Goal: Task Accomplishment & Management: Complete application form

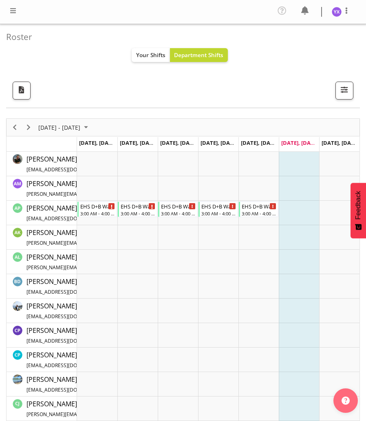
click at [11, 6] on span at bounding box center [13, 11] width 10 height 10
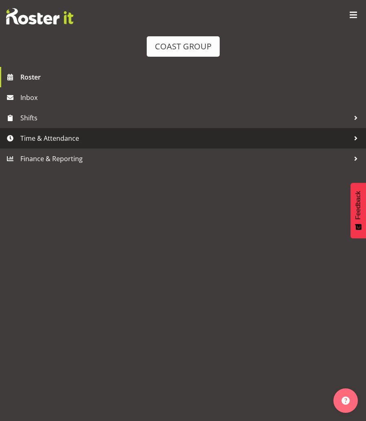
click at [34, 139] on span "Time & Attendance" at bounding box center [184, 138] width 329 height 12
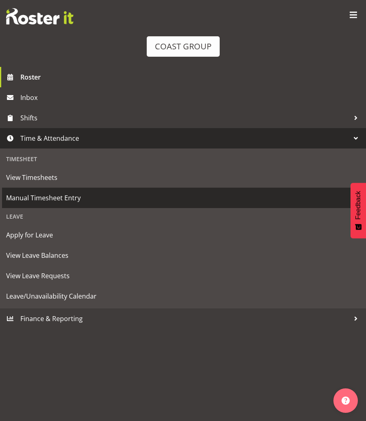
click at [89, 195] on span "Manual Timesheet Entry" at bounding box center [183, 198] width 354 height 12
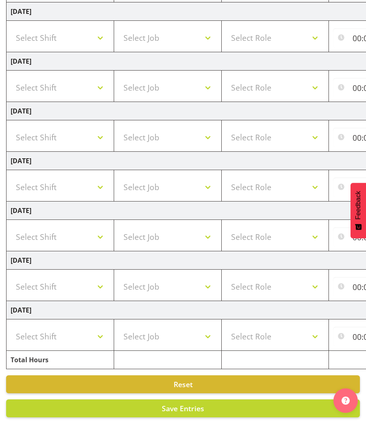
scroll to position [143, 0]
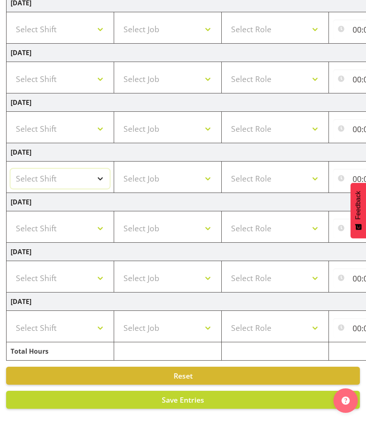
click at [75, 173] on select "Select Shift D+B @ HiNZ D+B Build D+B Build NZACA D+B Build Tech Day OCT 24 D+B…" at bounding box center [60, 179] width 99 height 20
select select "1321"
click at [11, 169] on select "Select Shift D+B @ HiNZ D+B Build D+B Build NZACA D+B Build Tech Day OCT 24 D+B…" at bounding box center [60, 179] width 99 height 20
click at [163, 169] on select "Select Job 1 Carlton Events 1 Carlton Hamilton 1 Carlton Wellington 1 EHS WAREH…" at bounding box center [167, 179] width 99 height 20
select select "10496"
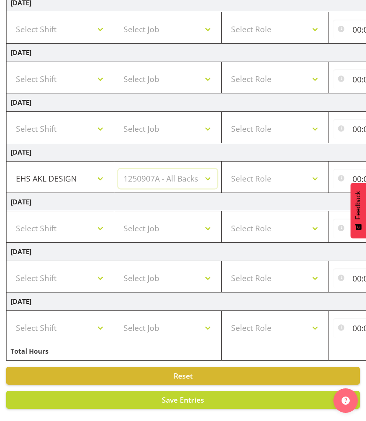
click at [118, 169] on select "Select Job 1 Carlton Events 1 Carlton Hamilton 1 Carlton Wellington 1 EHS WAREH…" at bounding box center [167, 179] width 99 height 20
click at [283, 170] on select "Select Role DESIGNER Designer" at bounding box center [275, 179] width 99 height 20
select select "215"
click at [226, 169] on select "Select Role DESIGNER Designer" at bounding box center [275, 179] width 99 height 20
click at [356, 176] on input "00:00" at bounding box center [363, 179] width 60 height 20
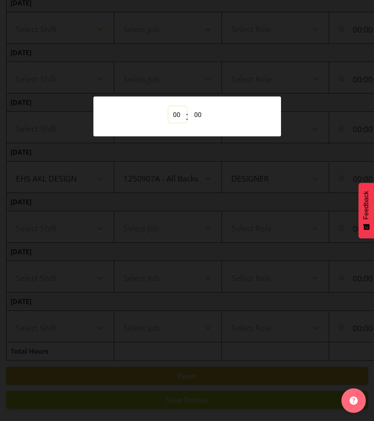
click at [172, 120] on select "00 01 02 03 04 05 06 07 08 09 10 11 12 13 14 15 16 17 18 19 20 21 22 23" at bounding box center [177, 114] width 18 height 16
select select "14"
click at [168, 106] on select "00 01 02 03 04 05 06 07 08 09 10 11 12 13 14 15 16 17 18 19 20 21 22 23" at bounding box center [177, 114] width 18 height 16
type input "14:00"
click at [197, 113] on select "00 01 02 03 04 05 06 07 08 09 10 11 12 13 14 15 16 17 18 19 20 21 22 23 24 25 2…" at bounding box center [199, 114] width 18 height 16
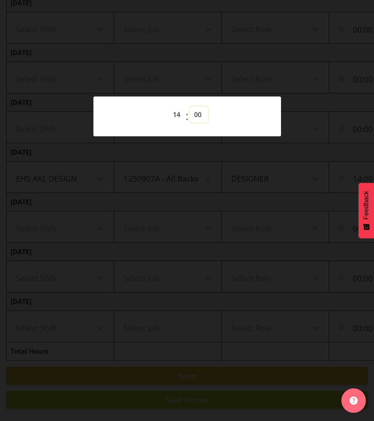
select select "30"
click at [190, 106] on select "00 01 02 03 04 05 06 07 08 09 10 11 12 13 14 15 16 17 18 19 20 21 22 23 24 25 2…" at bounding box center [199, 114] width 18 height 16
type input "14:30"
click at [188, 188] on div at bounding box center [187, 210] width 374 height 421
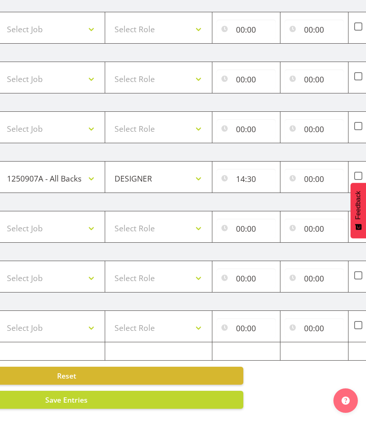
scroll to position [0, 153]
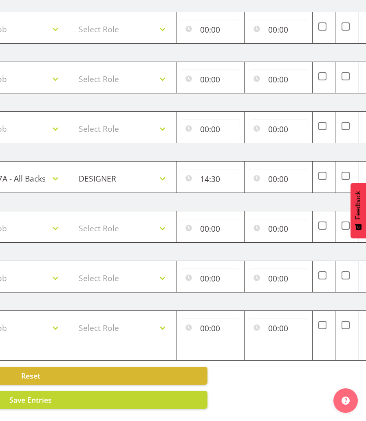
drag, startPoint x: 281, startPoint y: 160, endPoint x: 284, endPoint y: 168, distance: 8.1
click at [281, 166] on div "00:00 00 01 02 03 04 05 06 07 08 09 10 11 12 13 14 15 16 17 18 19 20 21 22 23 :…" at bounding box center [279, 177] width 60 height 23
click at [287, 174] on input "00:00" at bounding box center [279, 179] width 60 height 20
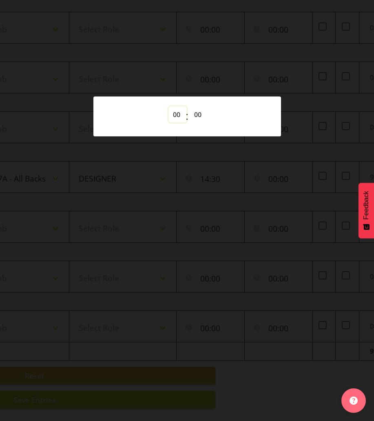
click at [175, 107] on select "00 01 02 03 04 05 06 07 08 09 10 11 12 13 14 15 16 17 18 19 20 21 22 23" at bounding box center [177, 114] width 18 height 16
select select "16"
click at [168, 106] on select "00 01 02 03 04 05 06 07 08 09 10 11 12 13 14 15 16 17 18 19 20 21 22 23" at bounding box center [177, 114] width 18 height 16
type input "16:00"
click at [224, 179] on div at bounding box center [187, 210] width 374 height 421
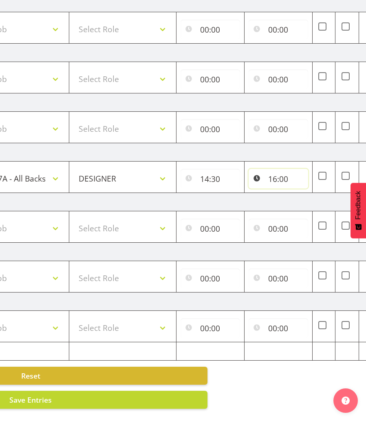
click at [292, 170] on input "16:00" at bounding box center [279, 179] width 60 height 20
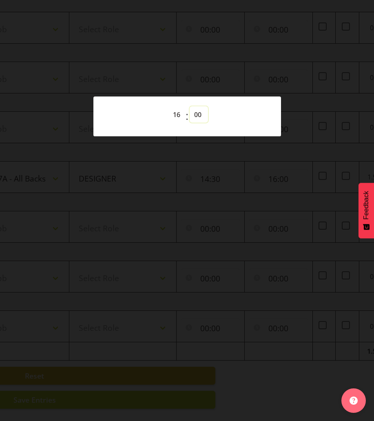
click at [199, 117] on select "00 01 02 03 04 05 06 07 08 09 10 11 12 13 14 15 16 17 18 19 20 21 22 23 24 25 2…" at bounding box center [199, 114] width 18 height 16
select select "30"
click at [190, 106] on select "00 01 02 03 04 05 06 07 08 09 10 11 12 13 14 15 16 17 18 19 20 21 22 23 24 25 2…" at bounding box center [199, 114] width 18 height 16
type input "16:30"
click at [201, 195] on div at bounding box center [187, 210] width 374 height 421
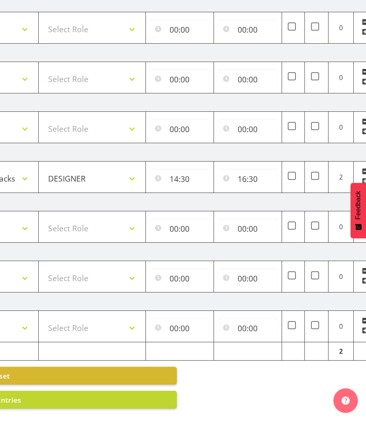
scroll to position [0, 211]
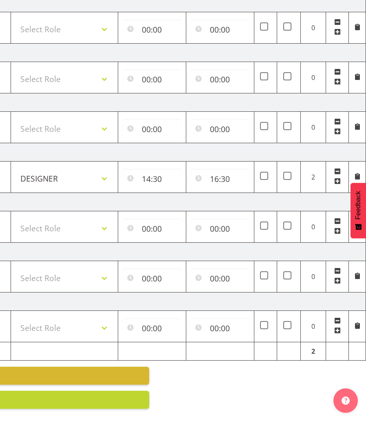
click at [340, 178] on span at bounding box center [337, 181] width 7 height 7
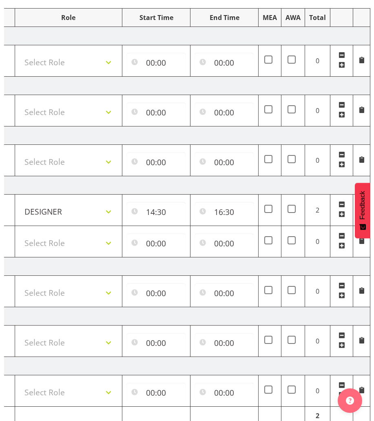
scroll to position [143, 0]
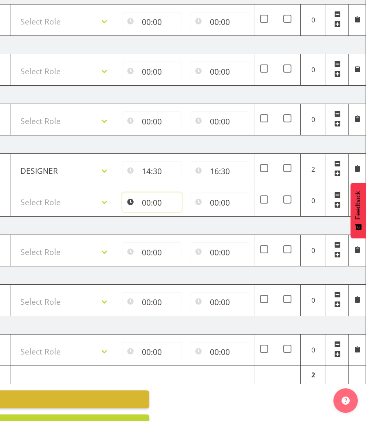
click at [155, 205] on input "00:00" at bounding box center [152, 202] width 60 height 20
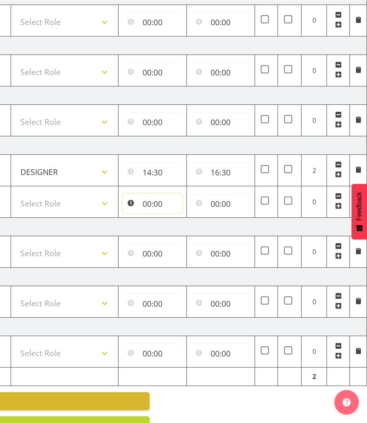
scroll to position [0, 203]
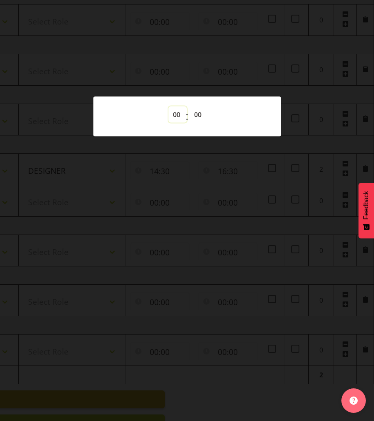
click at [172, 119] on select "00 01 02 03 04 05 06 07 08 09 10 11 12 13 14 15 16 17 18 19 20 21 22 23" at bounding box center [177, 114] width 18 height 16
select select "18"
click at [168, 106] on select "00 01 02 03 04 05 06 07 08 09 10 11 12 13 14 15 16 17 18 19 20 21 22 23" at bounding box center [177, 114] width 18 height 16
type input "18:00"
click at [212, 176] on div at bounding box center [187, 210] width 374 height 421
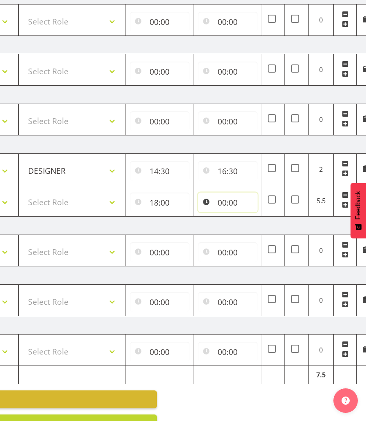
click at [231, 210] on input "00:00" at bounding box center [228, 202] width 60 height 20
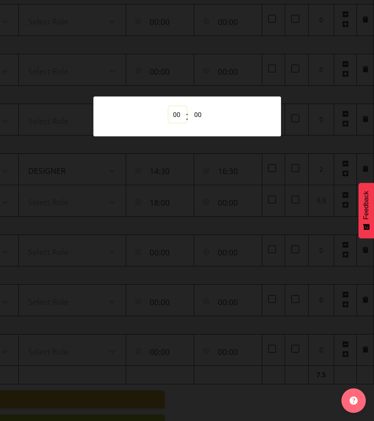
click at [177, 114] on select "00 01 02 03 04 05 06 07 08 09 10 11 12 13 14 15 16 17 18 19 20 21 22 23" at bounding box center [177, 114] width 18 height 16
select select "10"
click at [168, 106] on select "00 01 02 03 04 05 06 07 08 09 10 11 12 13 14 15 16 17 18 19 20 21 22 23" at bounding box center [177, 114] width 18 height 16
type input "10:00"
click at [105, 252] on div at bounding box center [187, 210] width 374 height 421
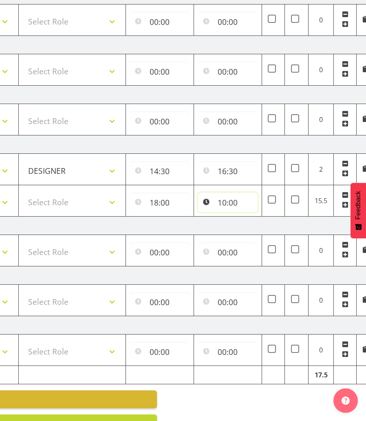
click at [220, 205] on input "10:00" at bounding box center [228, 202] width 60 height 20
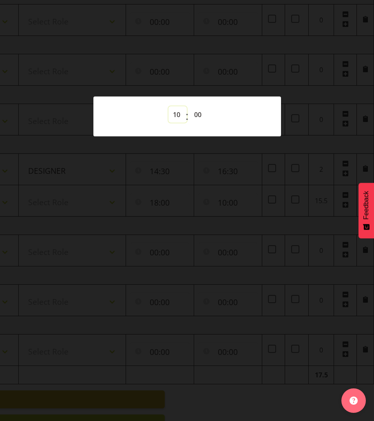
drag, startPoint x: 175, startPoint y: 112, endPoint x: 176, endPoint y: 117, distance: 5.0
click at [175, 112] on select "00 01 02 03 04 05 06 07 08 09 10 11 12 13 14 15 16 17 18 19 20 21 22 23" at bounding box center [177, 114] width 18 height 16
select select "22"
click at [168, 106] on select "00 01 02 03 04 05 06 07 08 09 10 11 12 13 14 15 16 17 18 19 20 21 22 23" at bounding box center [177, 114] width 18 height 16
type input "22:00"
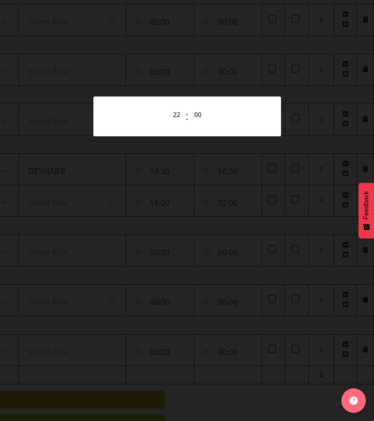
click at [20, 214] on div at bounding box center [187, 210] width 374 height 421
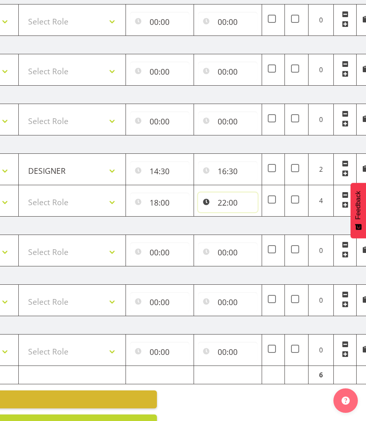
click at [223, 210] on input "22:00" at bounding box center [228, 202] width 60 height 20
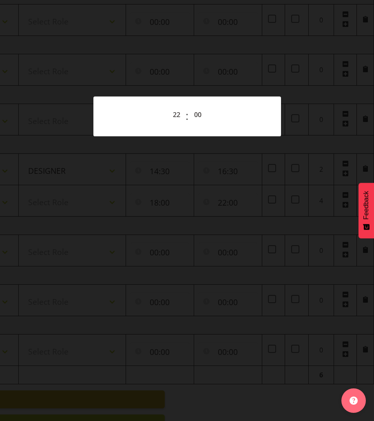
click at [223, 210] on div at bounding box center [187, 210] width 374 height 421
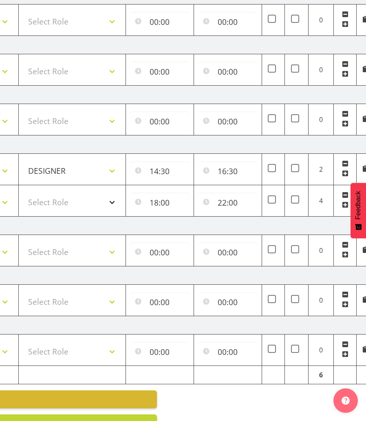
drag, startPoint x: 70, startPoint y: 192, endPoint x: 71, endPoint y: 201, distance: 9.5
click at [70, 192] on td "Select Role DESIGNER Designer" at bounding box center [72, 200] width 108 height 31
click at [71, 201] on select "Select Role DESIGNER Designer" at bounding box center [72, 202] width 99 height 20
select select "215"
click at [23, 192] on select "Select Role DESIGNER Designer" at bounding box center [72, 202] width 99 height 20
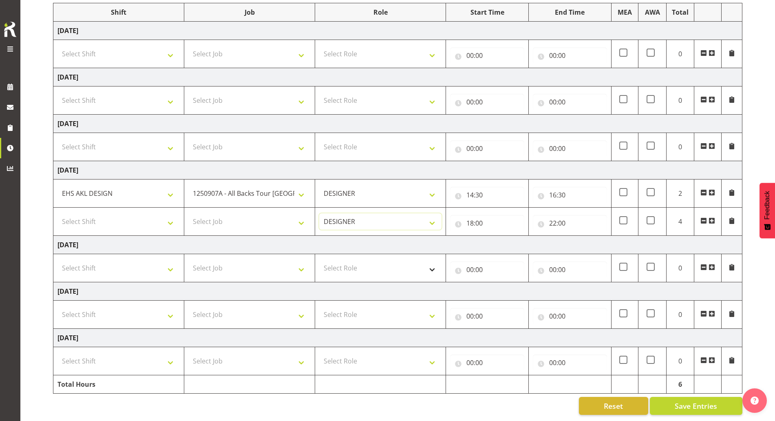
scroll to position [0, 0]
drag, startPoint x: 168, startPoint y: 209, endPoint x: 160, endPoint y: 213, distance: 8.8
click at [168, 213] on select "Select Shift D+B @ HiNZ D+B Build D+B Build NZACA D+B Build Tech Day OCT 24 D+B…" at bounding box center [118, 221] width 122 height 16
select select "1321"
click at [57, 213] on select "Select Shift D+B @ HiNZ D+B Build D+B Build NZACA D+B Build Tech Day OCT 24 D+B…" at bounding box center [118, 221] width 122 height 16
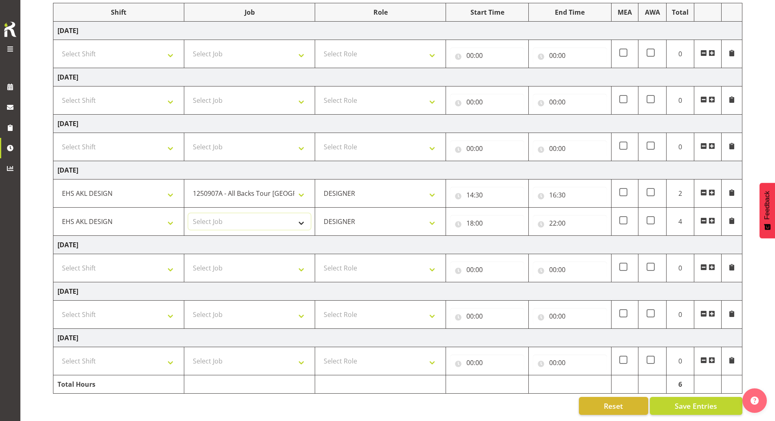
click at [199, 214] on select "Select Job 1 Carlton Events 1 Carlton Hamilton 1 Carlton Wellington 1 EHS WAREH…" at bounding box center [249, 221] width 122 height 16
click at [229, 217] on select "Select Job 1 Carlton Events 1 Carlton Hamilton 1 Carlton Wellington 1 EHS WAREH…" at bounding box center [249, 221] width 122 height 16
drag, startPoint x: 239, startPoint y: 217, endPoint x: 245, endPoint y: 208, distance: 10.8
click at [239, 217] on select "1 Carlton Events 1 Carlton Hamilton 1 Carlton Wellington 1 EHS WAREHOUSE/OFFICE…" at bounding box center [249, 221] width 122 height 16
select select "10496"
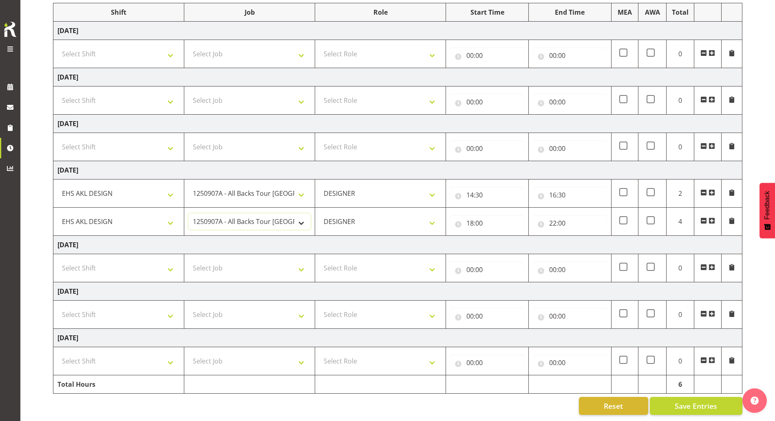
click at [188, 213] on select "1 Carlton Events 1 Carlton Hamilton 1 Carlton Wellington 1 EHS WAREHOUSE/OFFICE…" at bounding box center [249, 221] width 122 height 16
click at [366, 400] on span "Save Entries" at bounding box center [696, 405] width 42 height 11
